Goal: Task Accomplishment & Management: Complete application form

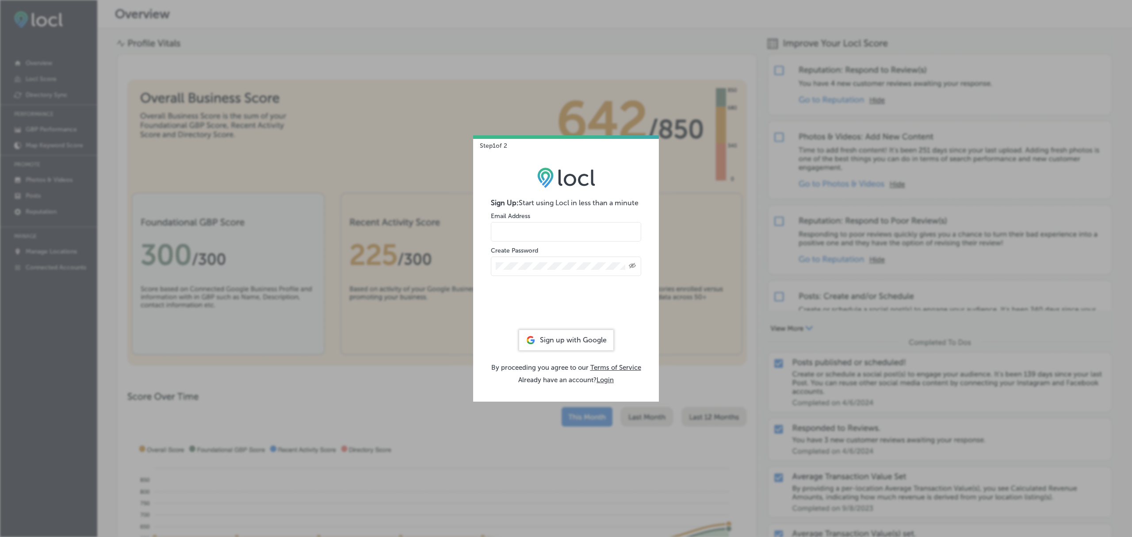
click at [508, 227] on input "email" at bounding box center [566, 231] width 150 height 19
paste input "[EMAIL_ADDRESS][DOMAIN_NAME]"
type input "[EMAIL_ADDRESS][DOMAIN_NAME]"
click at [632, 267] on icon "Toggle password visibility" at bounding box center [632, 265] width 7 height 5
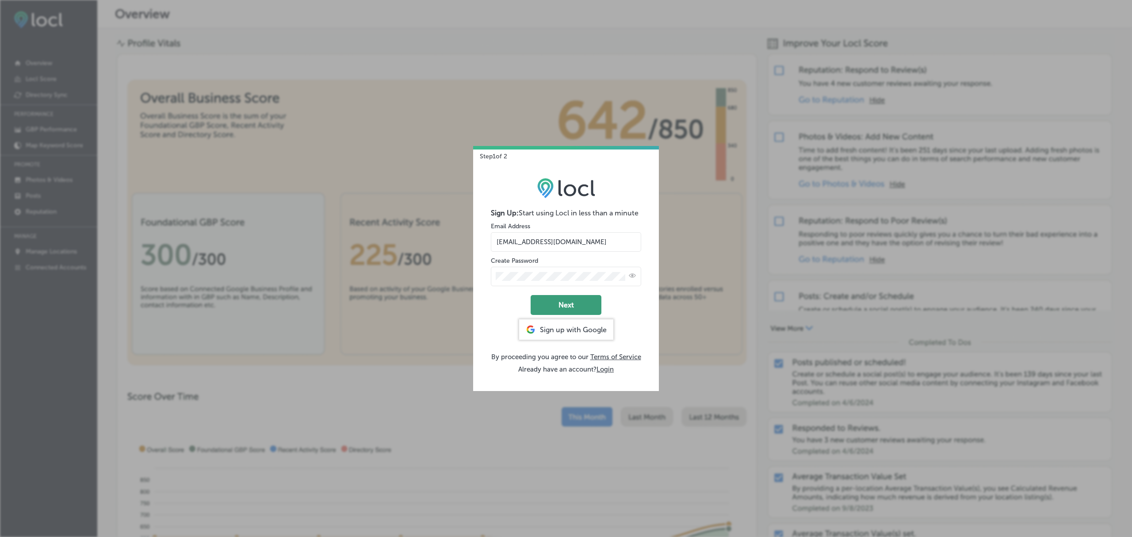
click at [575, 306] on button "Next" at bounding box center [565, 305] width 71 height 20
select select "US"
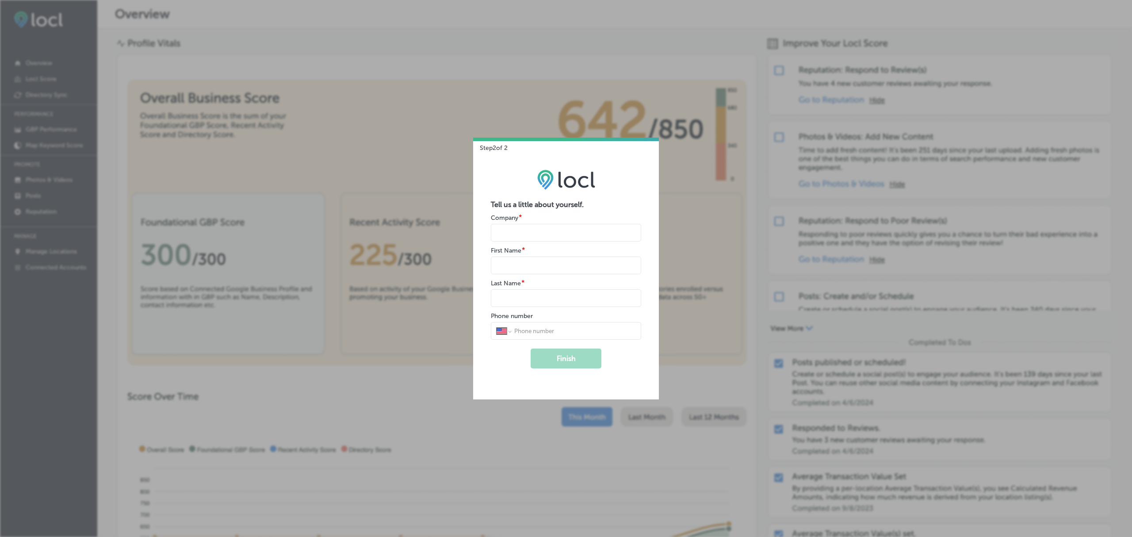
click at [503, 234] on input "name" at bounding box center [566, 233] width 150 height 18
paste input "Auto Pros Car Care"
type input "Auto Pros Car Care"
click at [507, 263] on input "name" at bounding box center [566, 265] width 150 height 18
type input "[PERSON_NAME]"
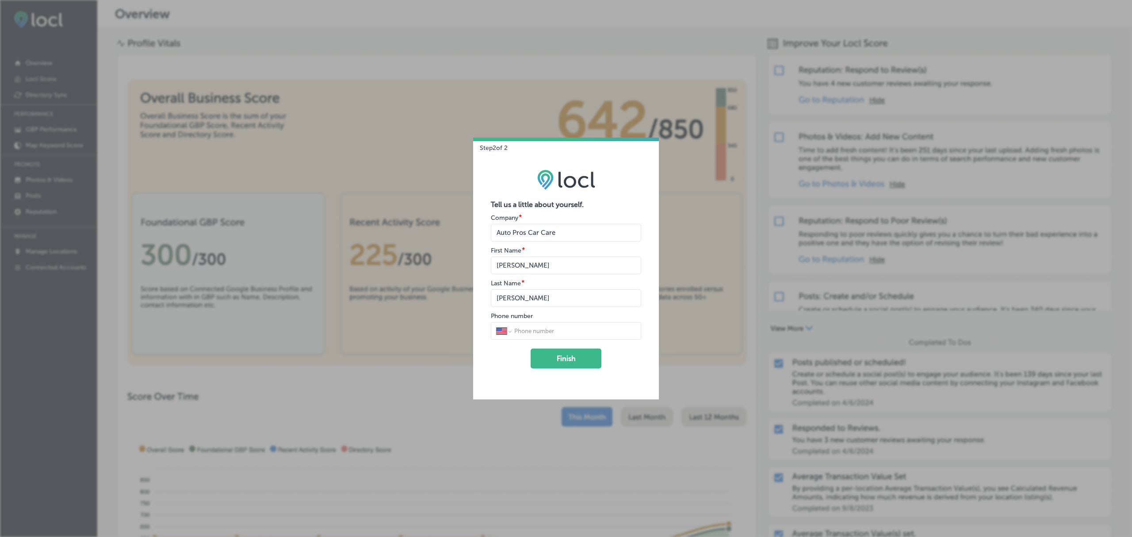
type input "[PERSON_NAME]"
click at [540, 328] on input "tel" at bounding box center [574, 331] width 122 height 8
type input "[PHONE_NUMBER]"
click at [559, 362] on button "Finish" at bounding box center [565, 358] width 71 height 20
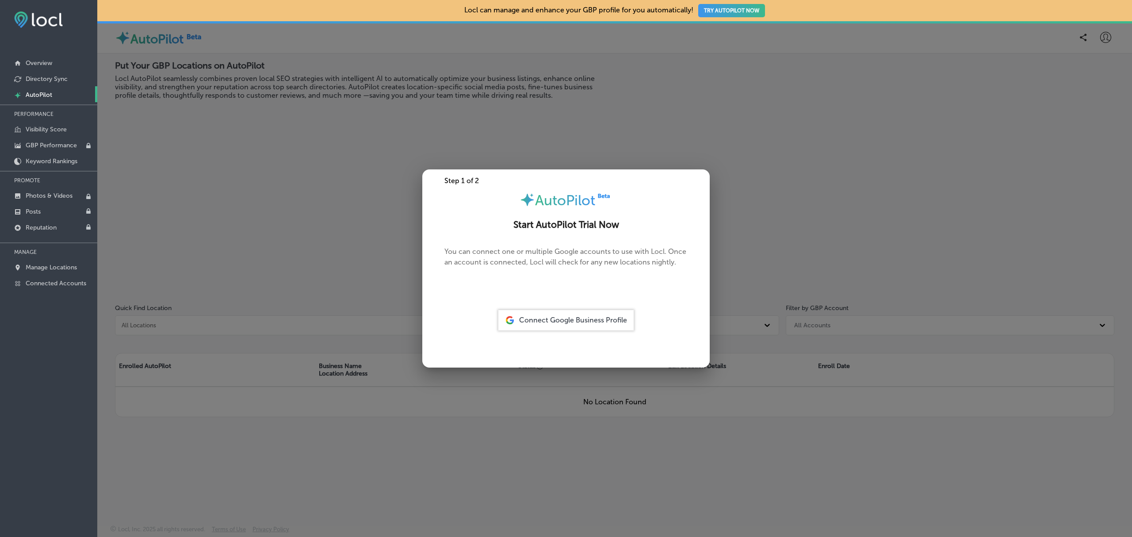
click at [770, 404] on div at bounding box center [566, 268] width 1132 height 537
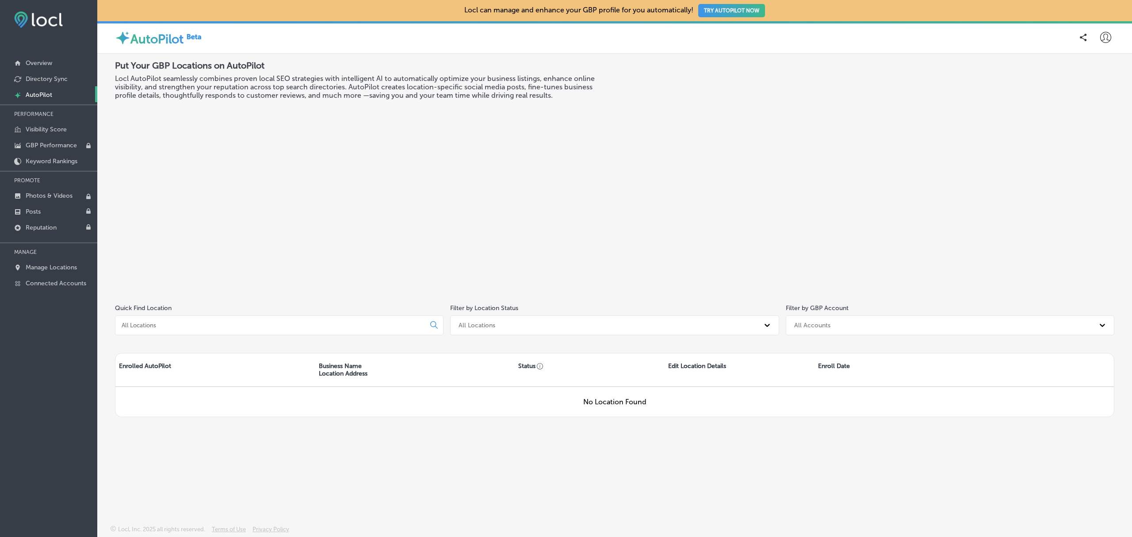
click at [1110, 32] on icon at bounding box center [1105, 37] width 11 height 11
click at [1091, 114] on p "Log Out" at bounding box center [1086, 114] width 27 height 11
